Goal: Information Seeking & Learning: Learn about a topic

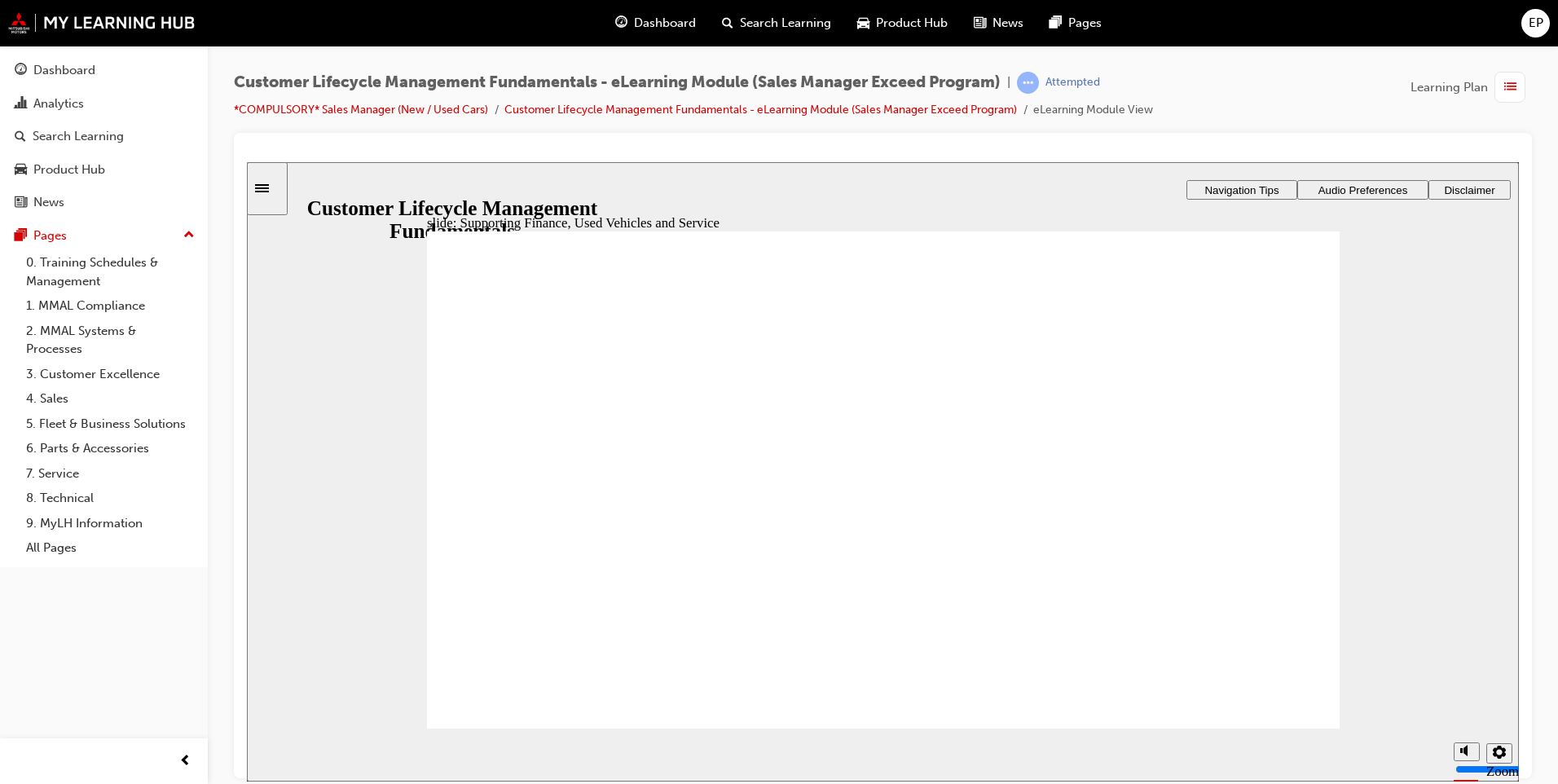
drag, startPoint x: 588, startPoint y: 514, endPoint x: 663, endPoint y: 517, distance: 75.1
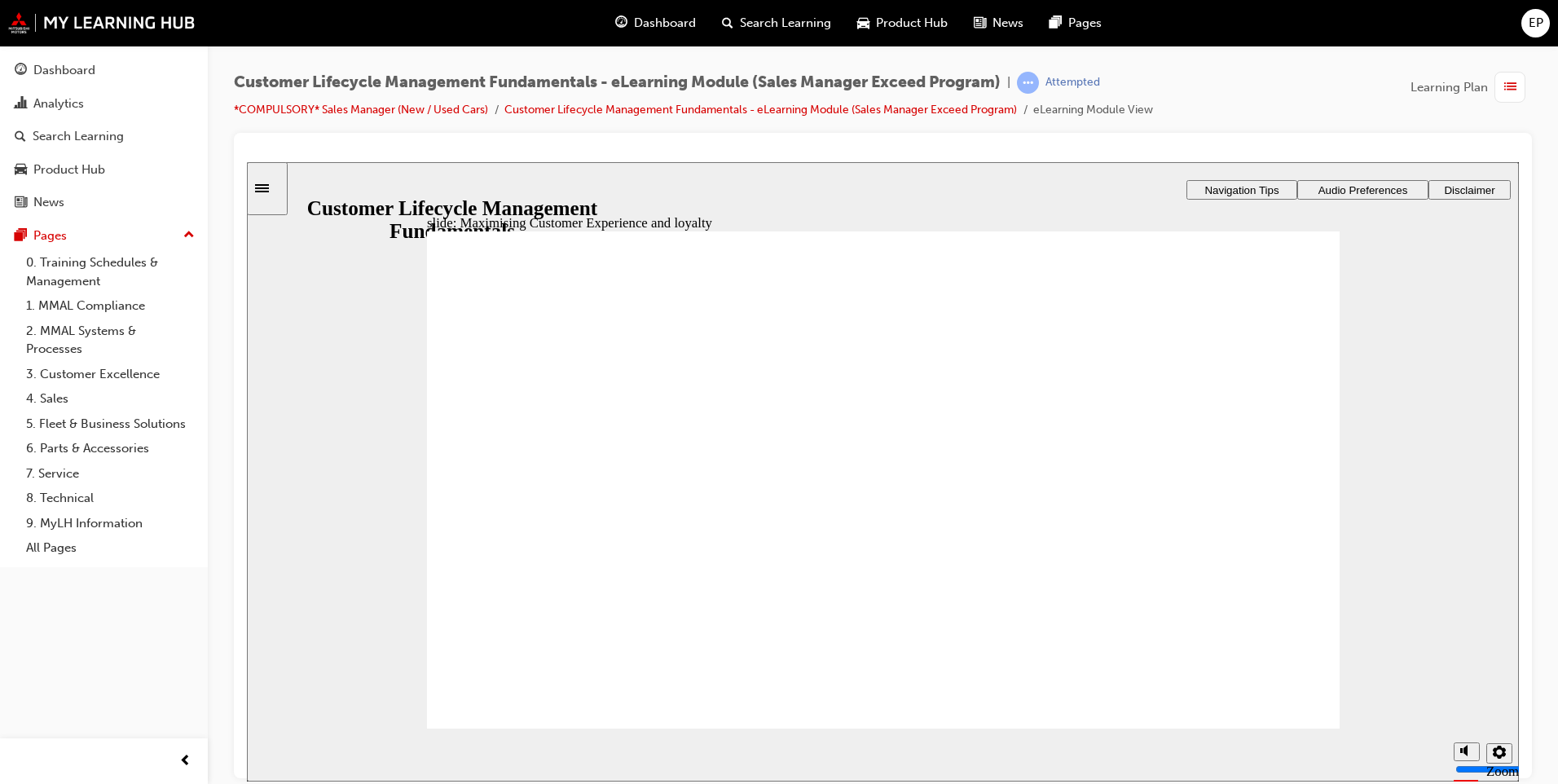
radio input "false"
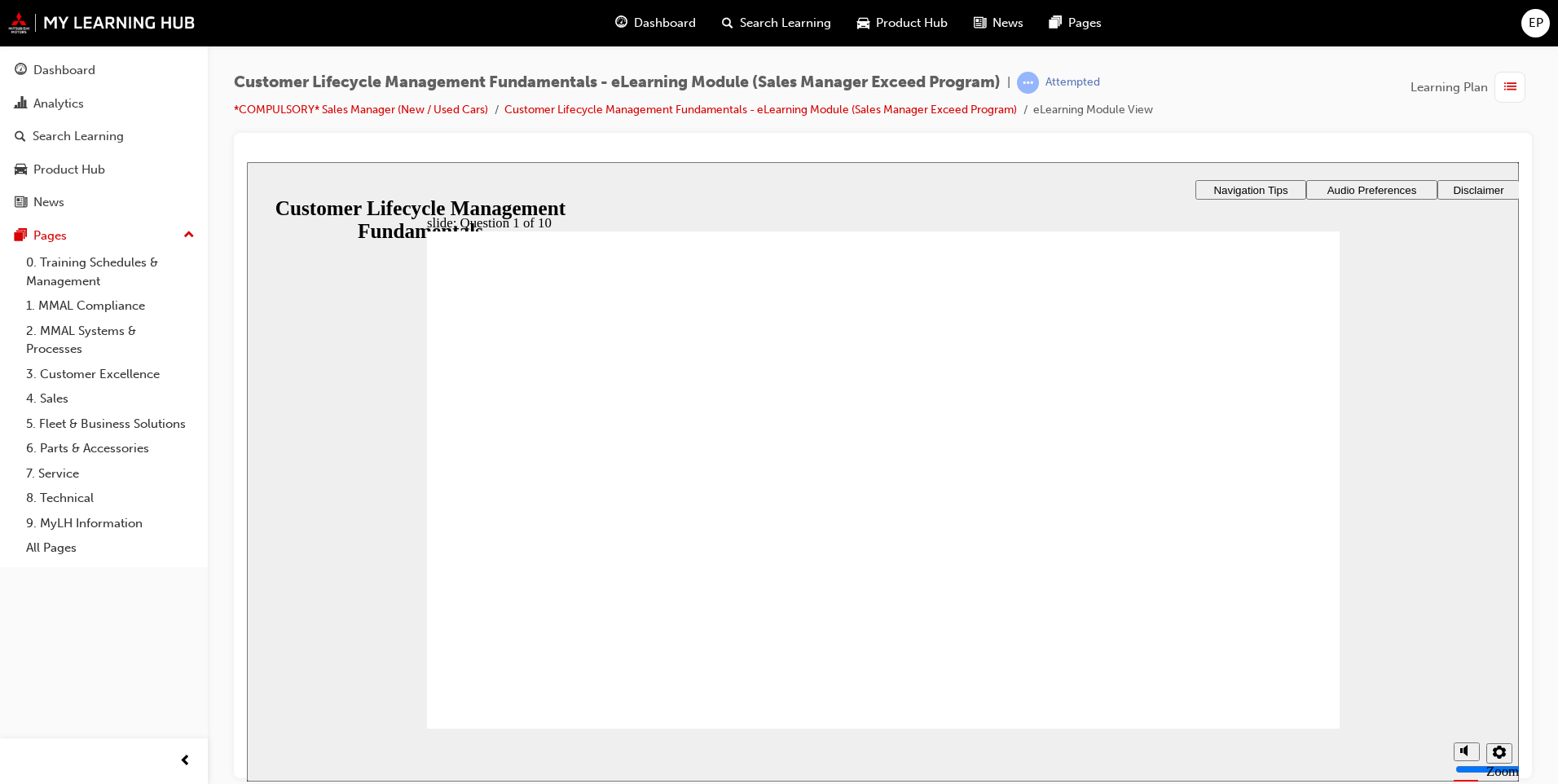
radio input "true"
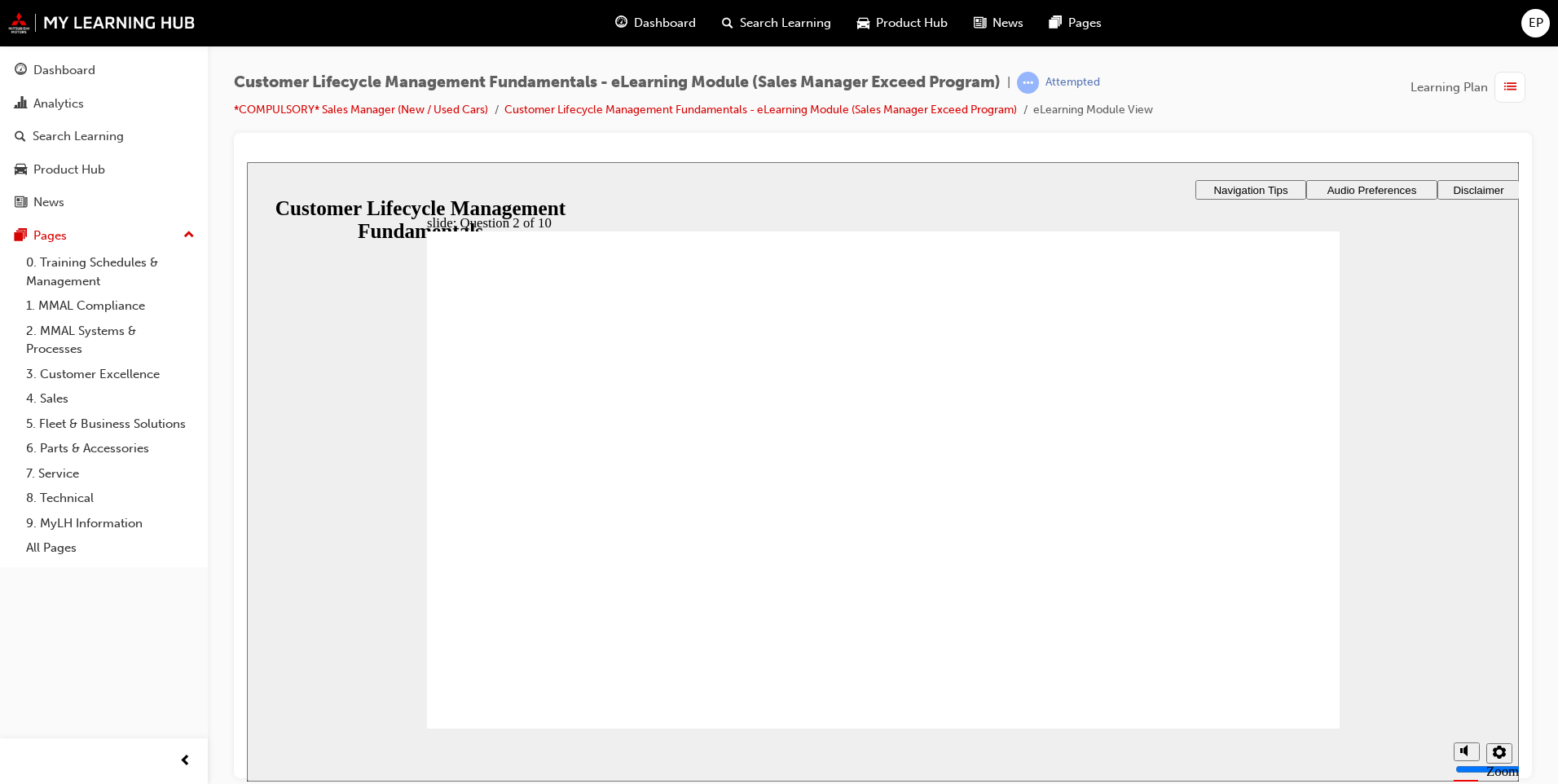
drag, startPoint x: 522, startPoint y: 560, endPoint x: 559, endPoint y: 518, distance: 56.0
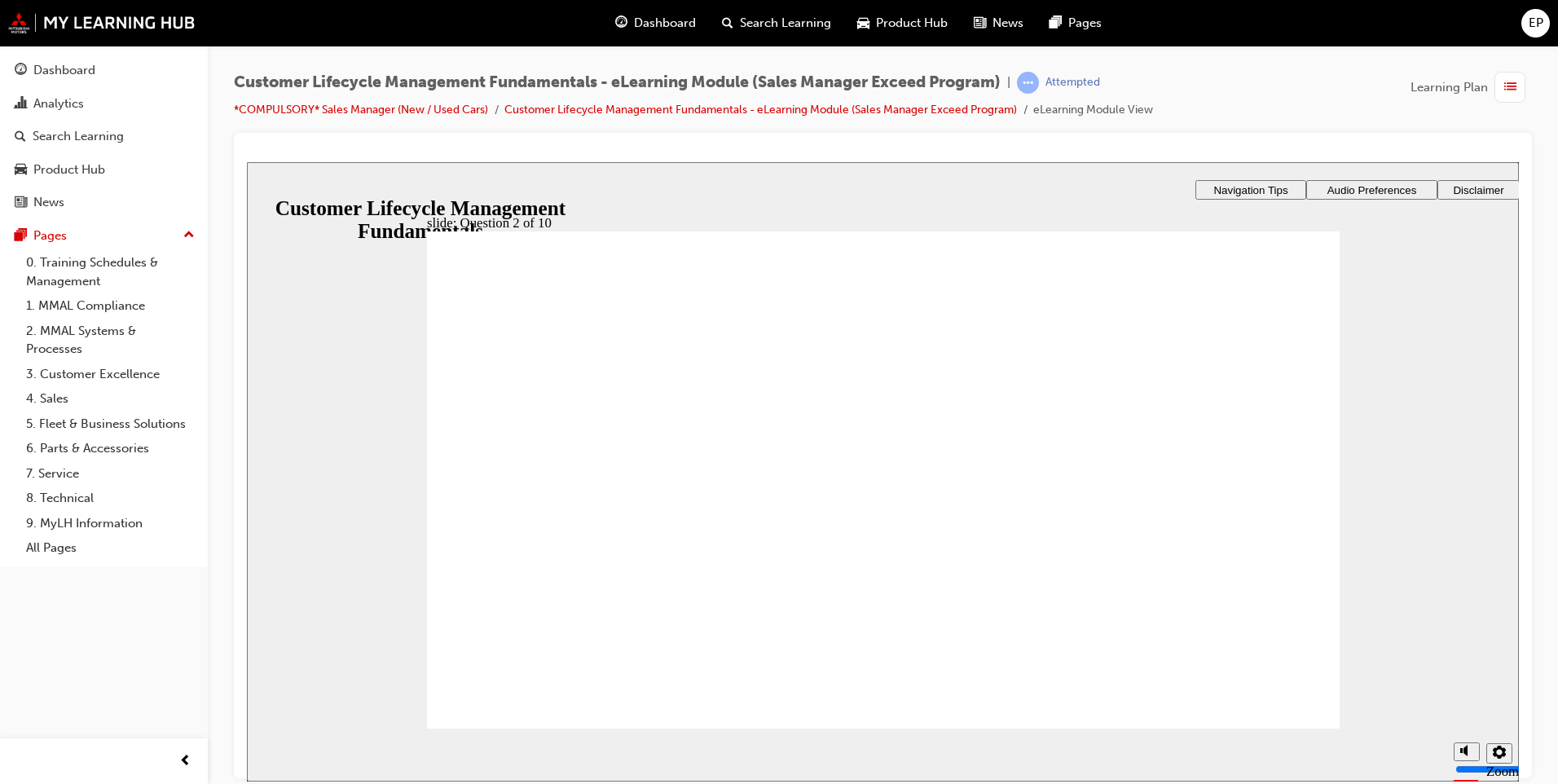
radio input "false"
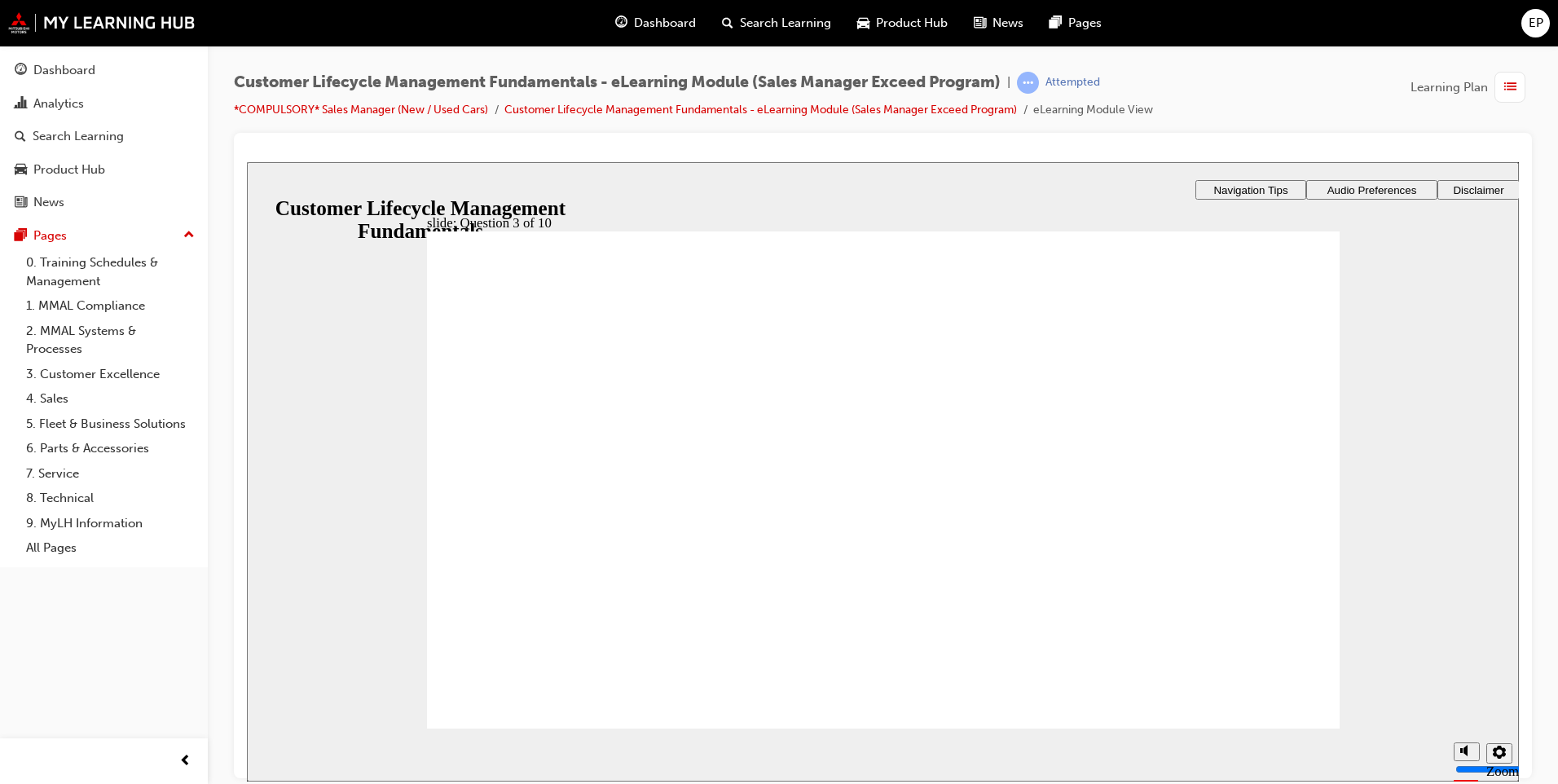
radio input "true"
